Goal: Entertainment & Leisure: Consume media (video, audio)

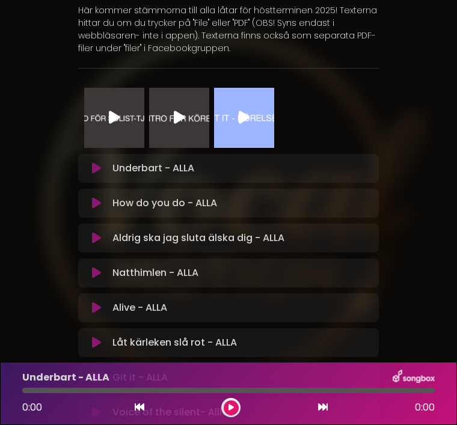
scroll to position [120, 0]
click at [94, 210] on icon at bounding box center [96, 204] width 9 height 12
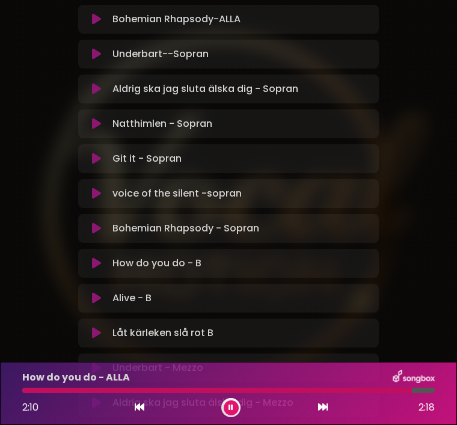
scroll to position [553, 0]
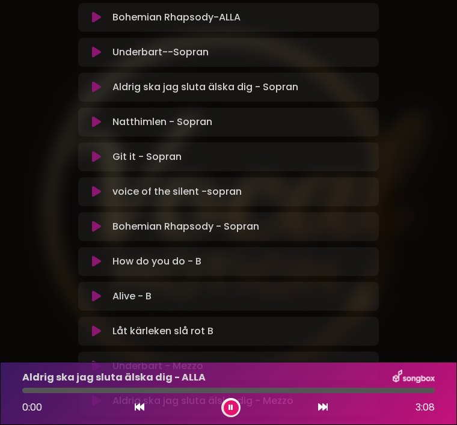
click at [90, 257] on button at bounding box center [96, 262] width 22 height 12
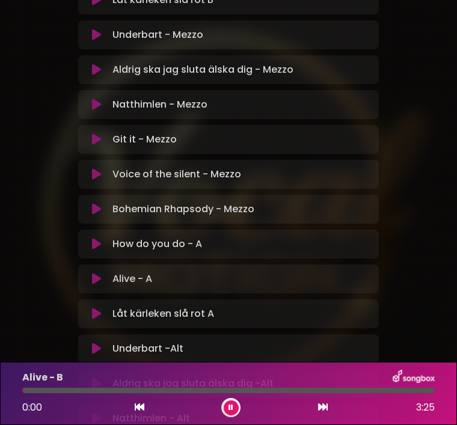
scroll to position [883, 0]
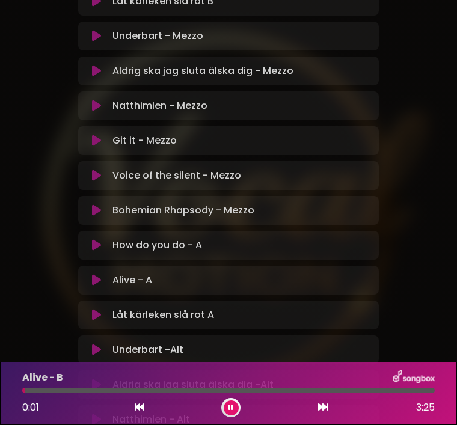
click at [94, 247] on icon at bounding box center [96, 245] width 9 height 12
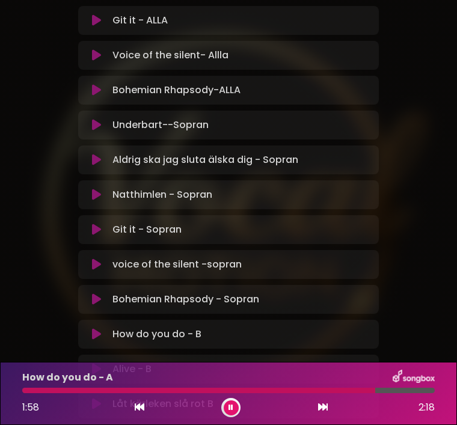
scroll to position [461, 0]
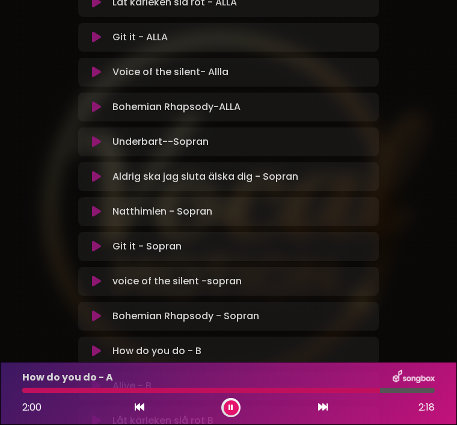
click at [93, 142] on icon at bounding box center [96, 142] width 9 height 12
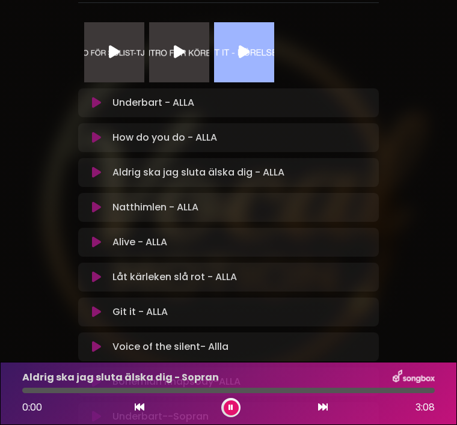
scroll to position [185, 0]
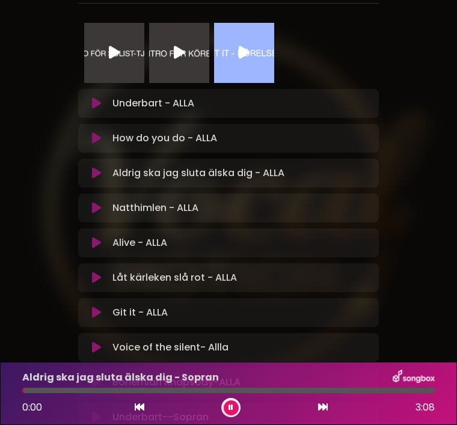
click at [91, 97] on button at bounding box center [96, 103] width 22 height 12
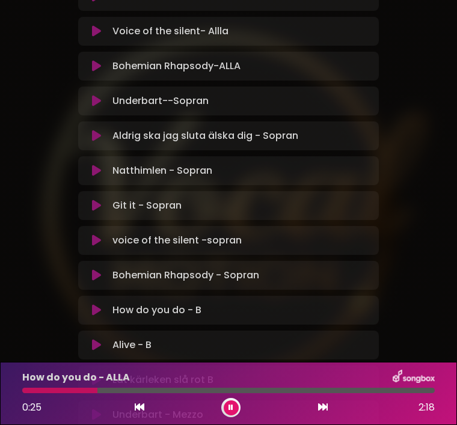
scroll to position [494, 0]
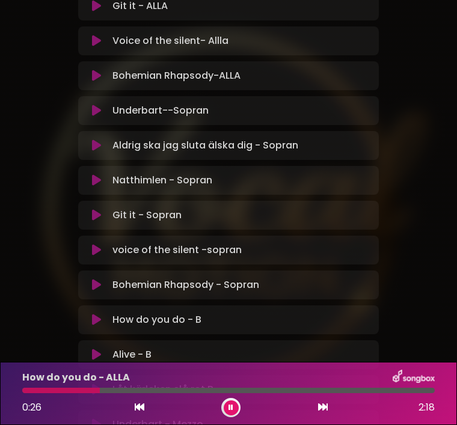
click at [96, 250] on icon at bounding box center [96, 250] width 9 height 12
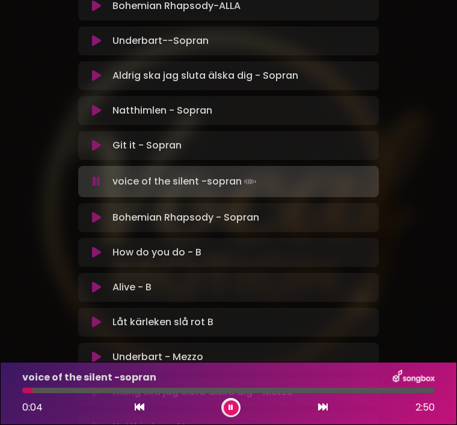
scroll to position [563, 0]
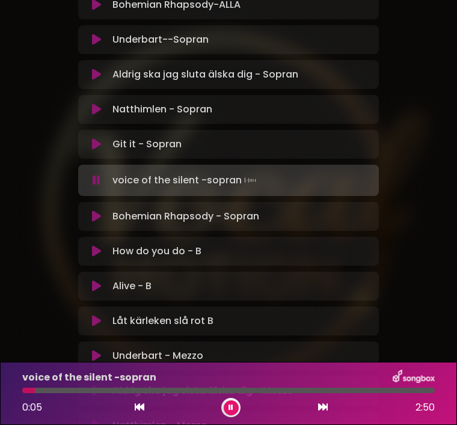
click at [93, 215] on icon at bounding box center [96, 216] width 9 height 12
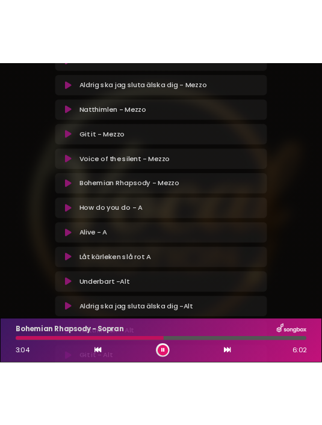
scroll to position [916, 0]
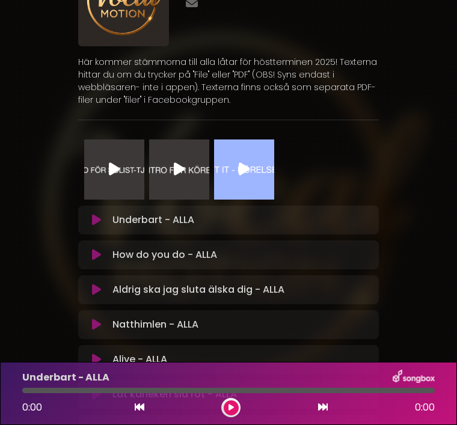
scroll to position [66, 0]
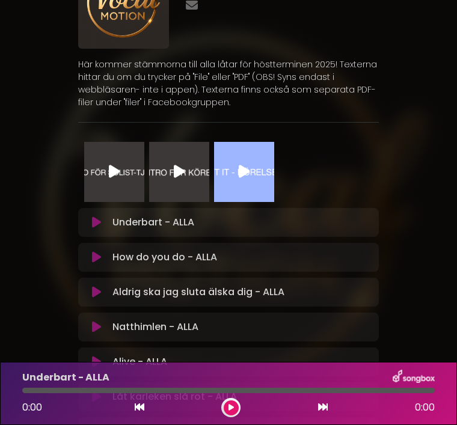
click at [94, 293] on icon at bounding box center [96, 292] width 9 height 12
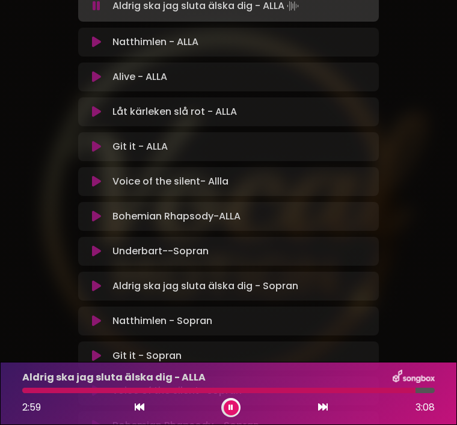
scroll to position [357, 0]
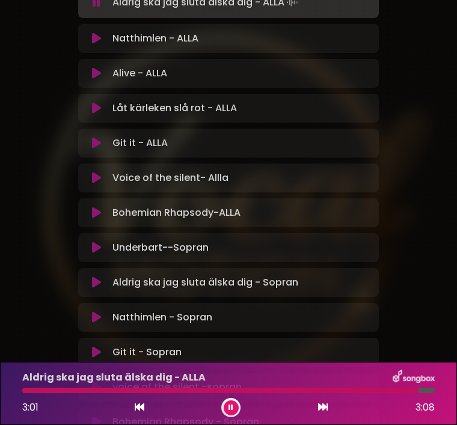
click at [96, 281] on icon at bounding box center [96, 283] width 9 height 12
